Goal: Download file/media

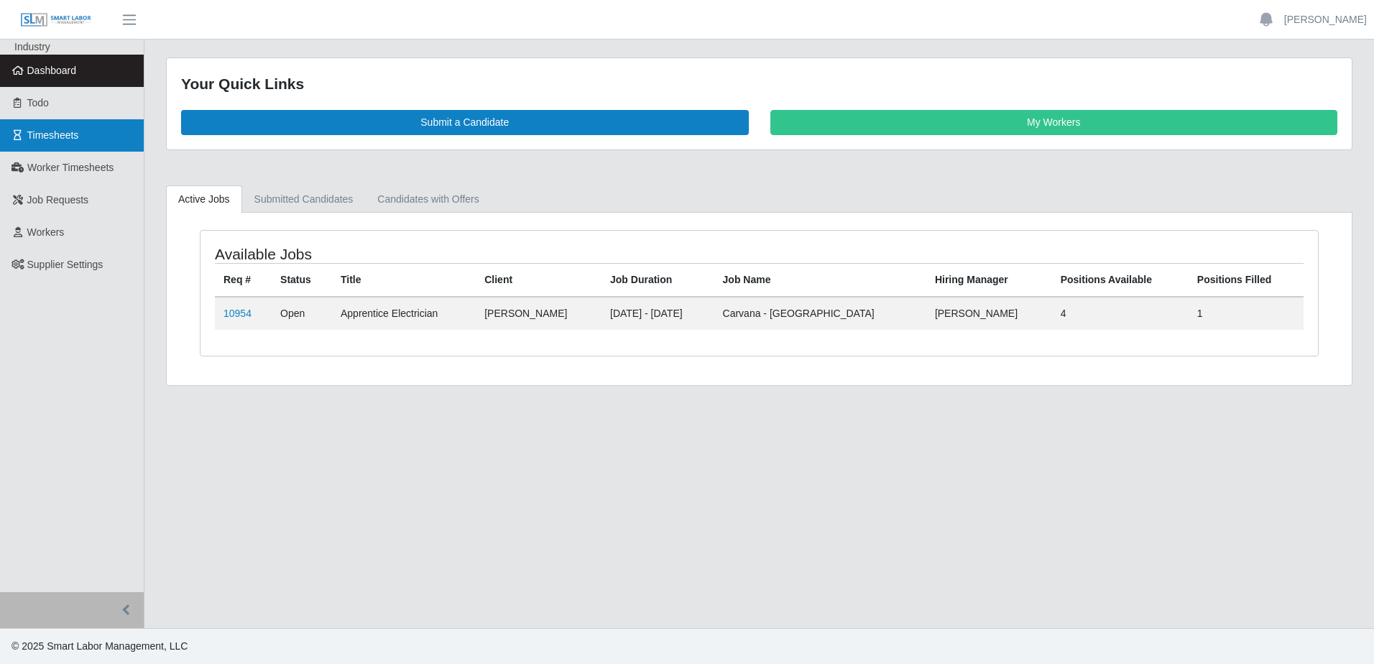
click at [54, 142] on link "Timesheets" at bounding box center [72, 135] width 144 height 32
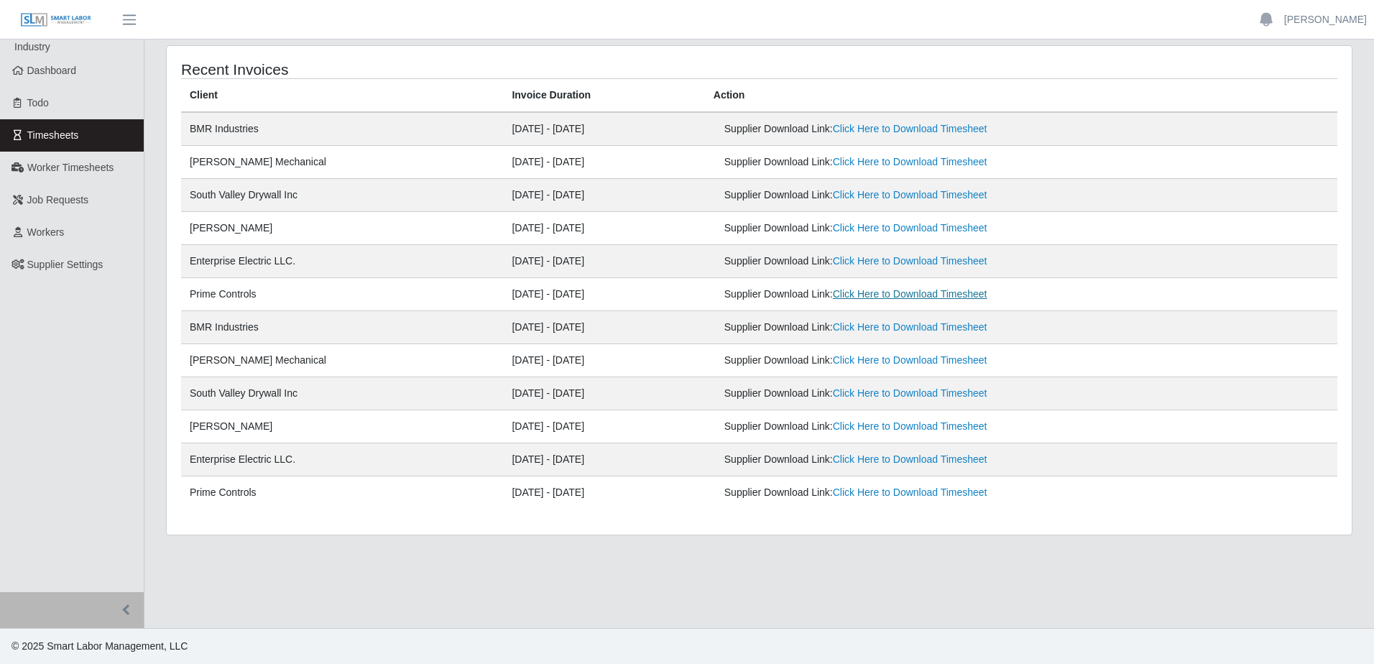
click at [934, 294] on link "Click Here to Download Timesheet" at bounding box center [910, 294] width 155 height 12
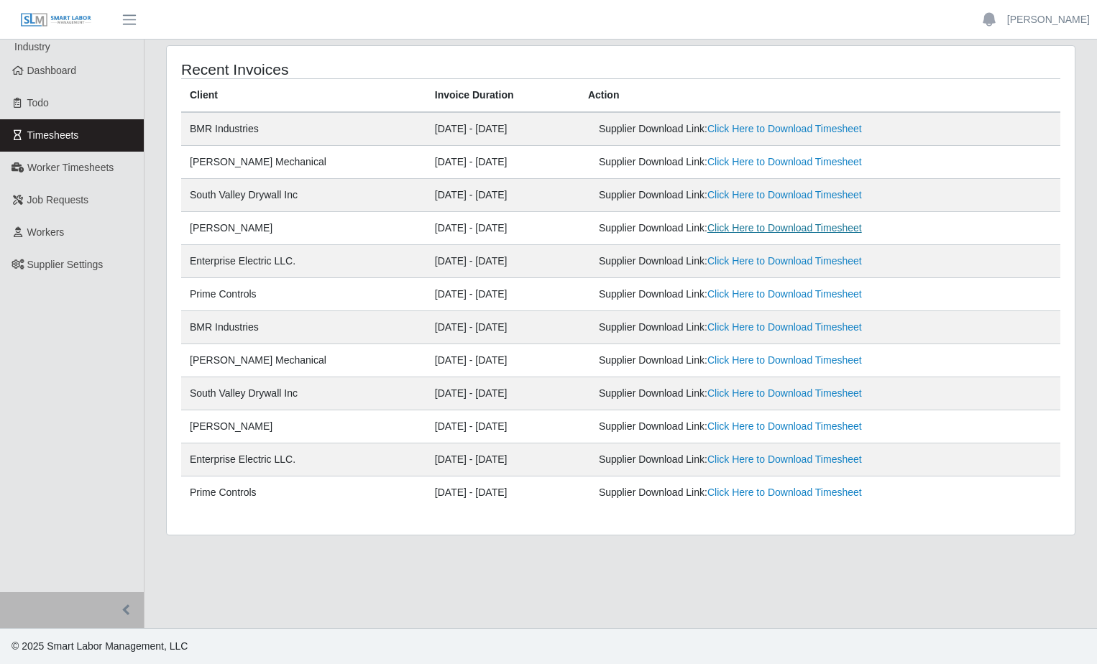
click at [768, 229] on link "Click Here to Download Timesheet" at bounding box center [784, 228] width 155 height 12
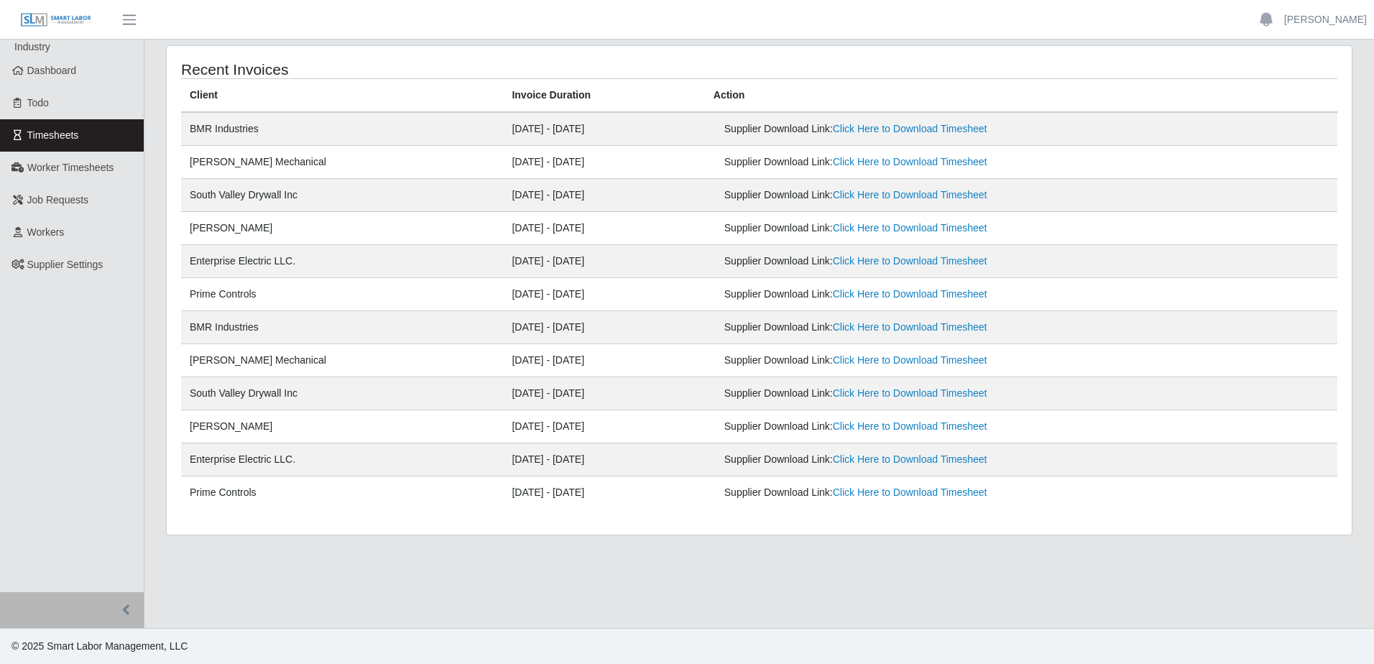
drag, startPoint x: 449, startPoint y: 17, endPoint x: 500, endPoint y: -4, distance: 54.5
click at [500, 0] on html "[PERSON_NAME] Account Settings Logout Industry Dashboard Todo Timesheets Worker…" at bounding box center [687, 332] width 1374 height 664
